Goal: Task Accomplishment & Management: Manage account settings

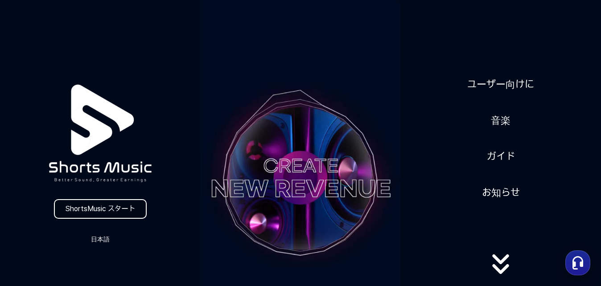
click at [309, 137] on video at bounding box center [300, 178] width 200 height 356
click at [69, 211] on link "ShortsMusic スタート" at bounding box center [100, 209] width 93 height 20
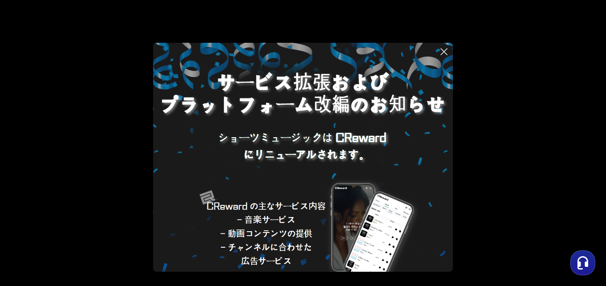
click at [442, 51] on icon at bounding box center [444, 51] width 11 height 11
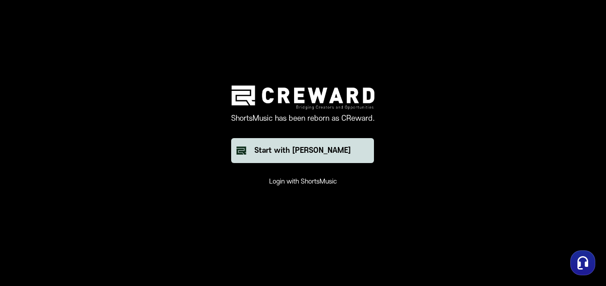
click at [281, 156] on button "Start with [PERSON_NAME]" at bounding box center [302, 150] width 143 height 25
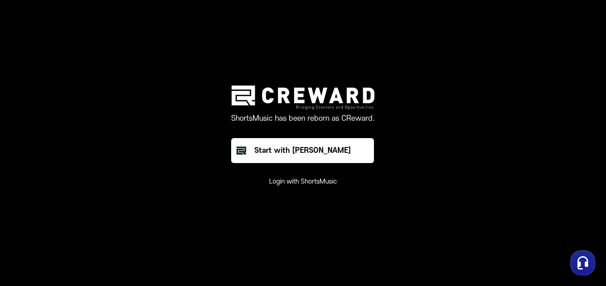
click at [282, 180] on button "Login with ShortsMusic" at bounding box center [303, 182] width 68 height 9
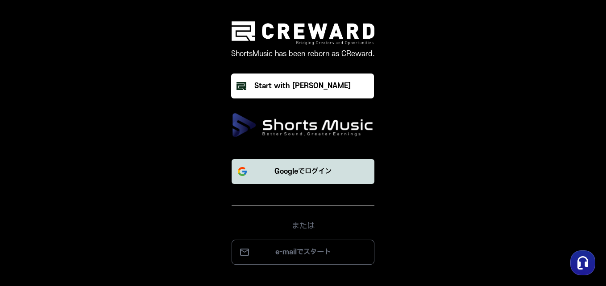
click at [292, 170] on p "Googleでログイン" at bounding box center [302, 171] width 57 height 11
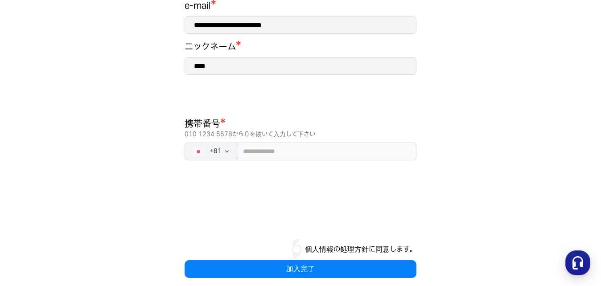
scroll to position [170, 0]
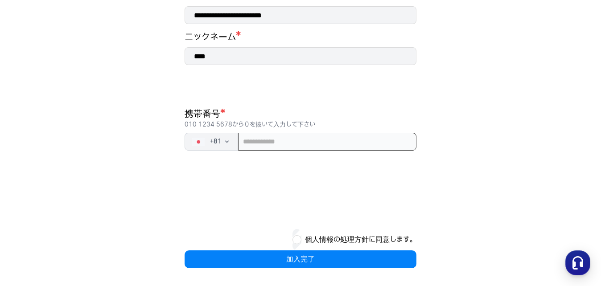
click at [290, 146] on input "tel" at bounding box center [327, 142] width 178 height 18
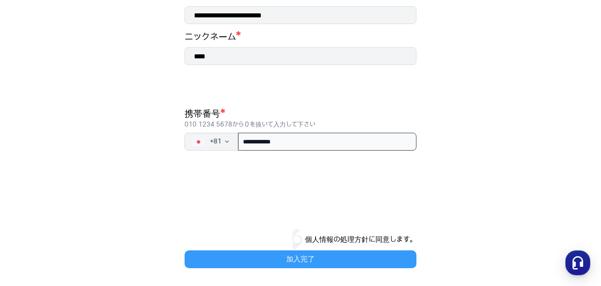
type input "**********"
click at [253, 257] on button "加入完了" at bounding box center [301, 260] width 232 height 18
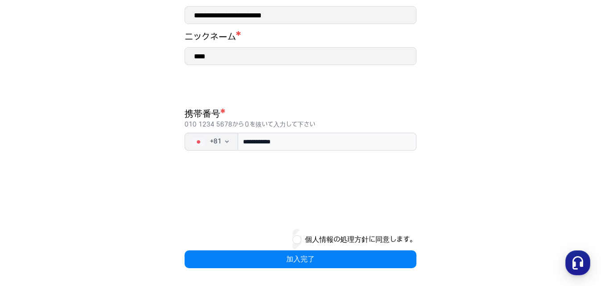
click at [317, 243] on button "個人情報の処理方針に同意します。" at bounding box center [361, 240] width 112 height 11
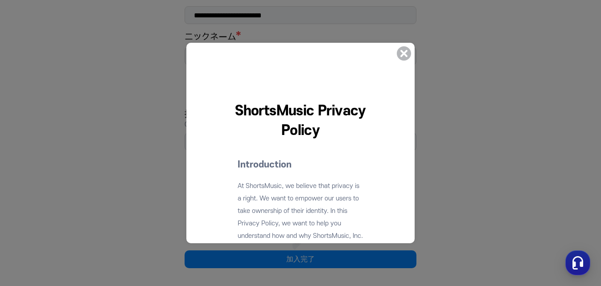
click at [406, 47] on icon at bounding box center [404, 53] width 14 height 14
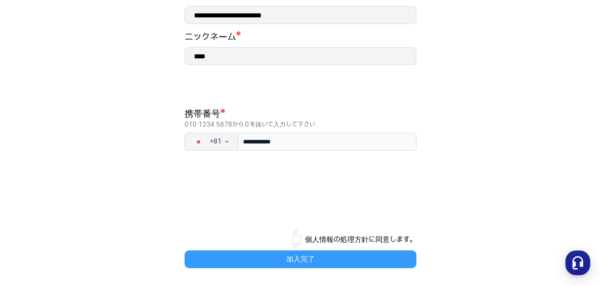
click at [305, 263] on button "加入完了" at bounding box center [301, 260] width 232 height 18
click at [297, 255] on button "加入完了" at bounding box center [301, 260] width 232 height 18
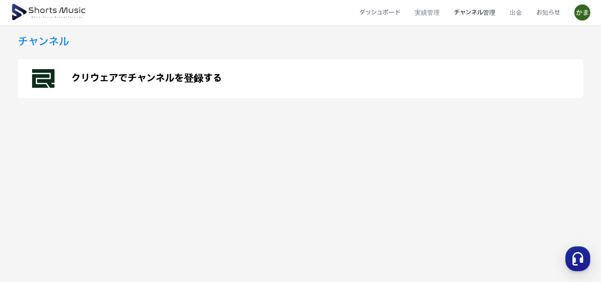
scroll to position [71, 0]
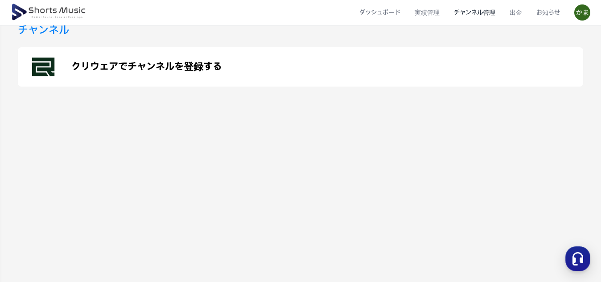
click at [228, 81] on div "クリウェアでチャンネルを登録する" at bounding box center [301, 66] width 566 height 39
click at [466, 11] on li "チャンネル管理" at bounding box center [475, 13] width 56 height 24
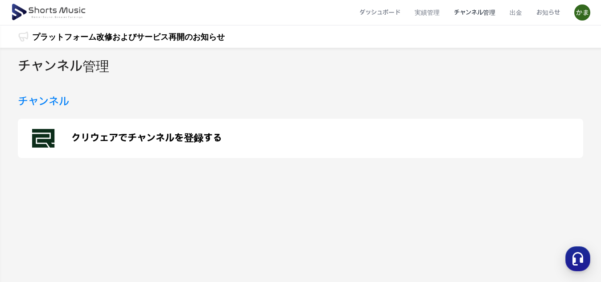
click at [91, 145] on div "クリウェアでチャンネルを登録する" at bounding box center [301, 138] width 566 height 39
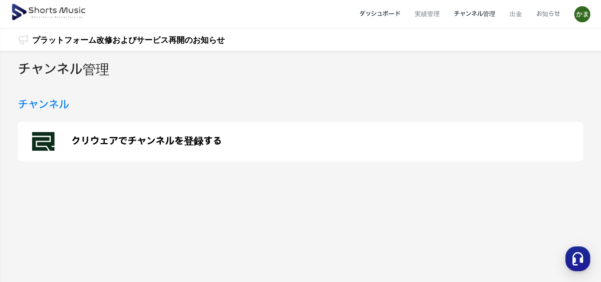
click at [407, 17] on li "ダッシュボード" at bounding box center [379, 14] width 55 height 24
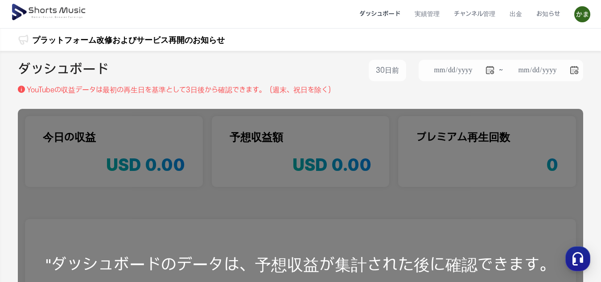
click at [583, 14] on img at bounding box center [583, 14] width 16 height 16
click at [436, 17] on button at bounding box center [300, 141] width 601 height 282
click at [437, 17] on li "実績管理" at bounding box center [427, 14] width 39 height 24
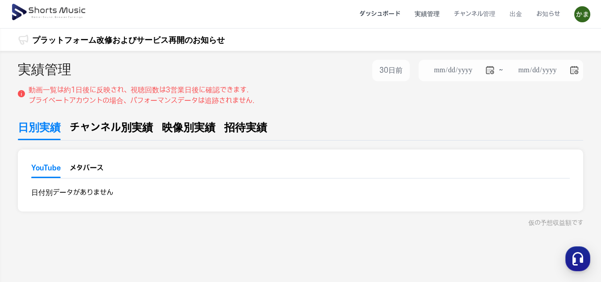
click at [397, 14] on li "ダッシュボード" at bounding box center [379, 14] width 55 height 24
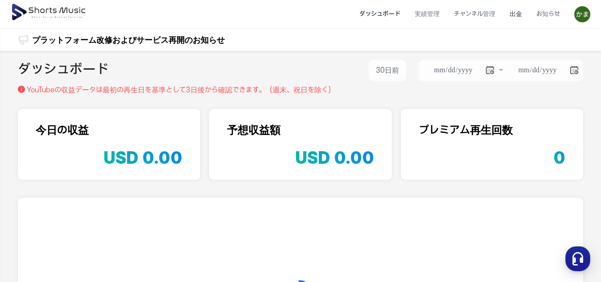
click at [515, 15] on li "出金" at bounding box center [516, 14] width 27 height 24
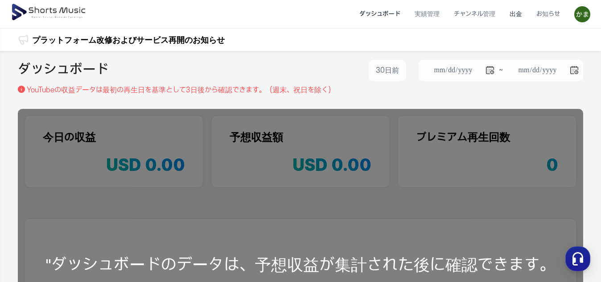
click at [514, 17] on li "出金" at bounding box center [516, 14] width 27 height 24
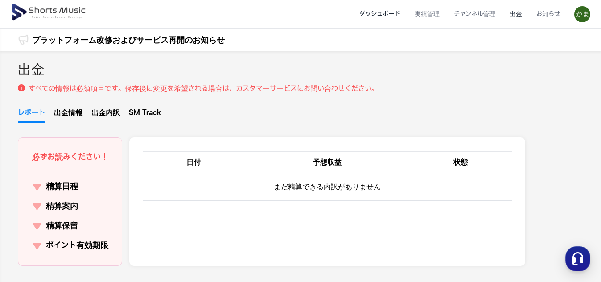
click at [370, 20] on li "ダッシュボード" at bounding box center [379, 14] width 55 height 24
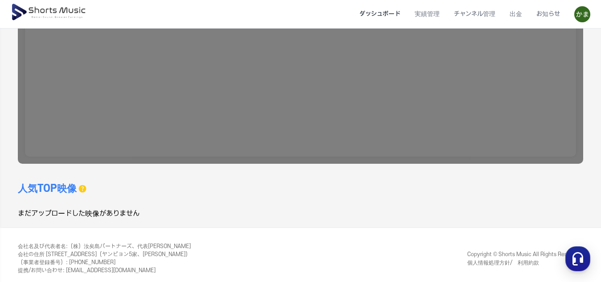
scroll to position [263, 0]
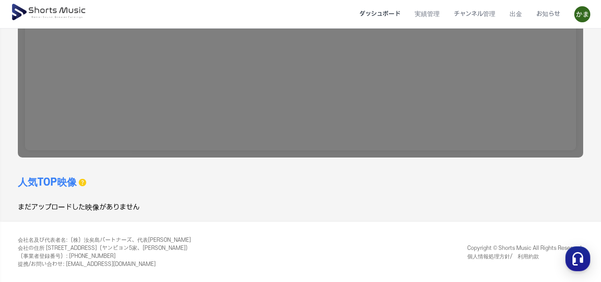
click at [24, 12] on img at bounding box center [49, 12] width 77 height 25
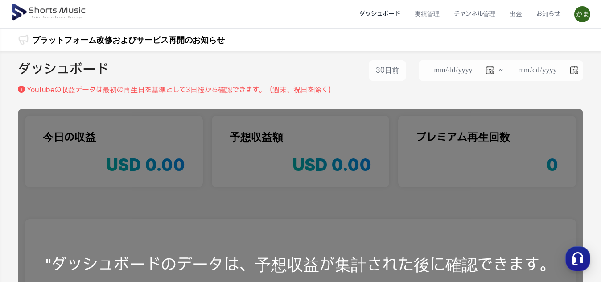
click at [10, 9] on header "ダッシュボード 実績管理 チャンネル管理 出金 お知らせ" at bounding box center [300, 14] width 601 height 29
click at [2, 14] on header "ダッシュボード 実績管理 チャンネル管理 出金 お知らせ" at bounding box center [300, 14] width 601 height 29
click at [26, 24] on img at bounding box center [49, 12] width 77 height 25
click at [25, 24] on img at bounding box center [49, 12] width 77 height 25
